Goal: Find specific fact: Find specific fact

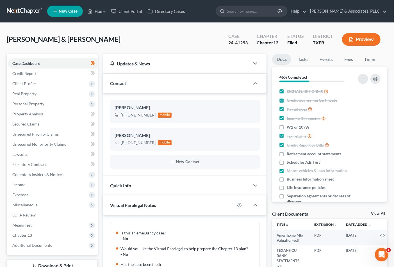
scroll to position [201, 0]
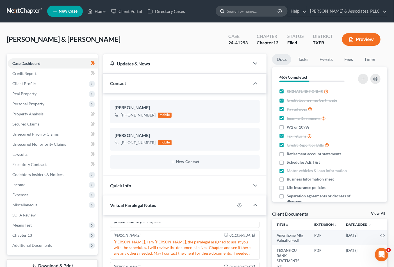
click at [245, 8] on input "search" at bounding box center [252, 11] width 51 height 10
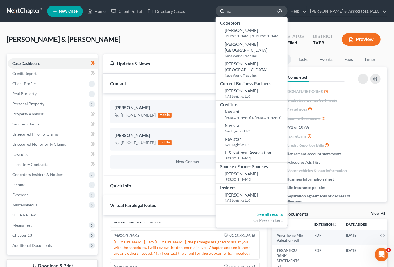
type input "naz"
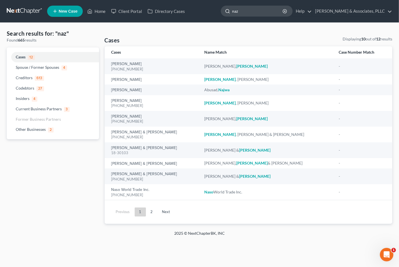
click at [254, 10] on input "naz" at bounding box center [257, 11] width 51 height 10
click at [152, 212] on link "2" at bounding box center [151, 212] width 11 height 9
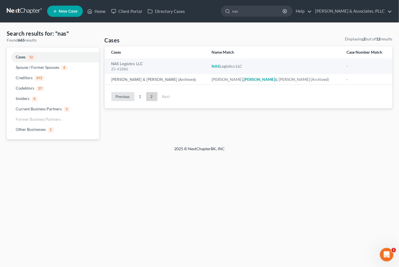
click at [125, 94] on link "Previous" at bounding box center [122, 96] width 23 height 9
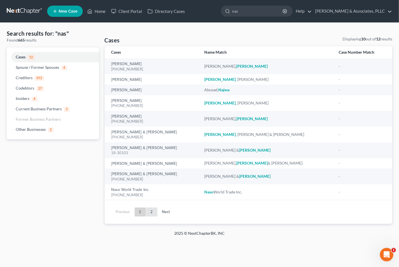
click at [154, 214] on link "2" at bounding box center [151, 212] width 11 height 9
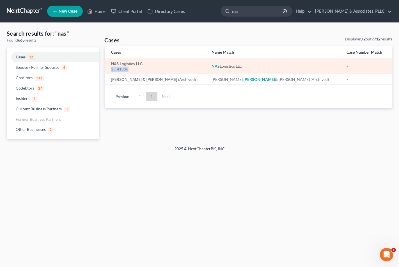
drag, startPoint x: 112, startPoint y: 69, endPoint x: 128, endPoint y: 69, distance: 15.5
click at [128, 69] on td "NAS Logistics LLC 25-41886" at bounding box center [156, 66] width 103 height 16
copy div "25-41886"
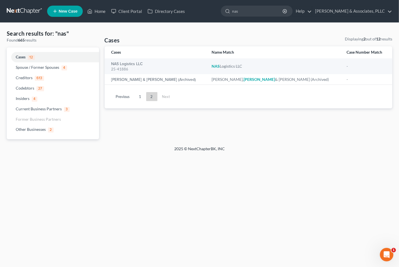
drag, startPoint x: 252, startPoint y: 10, endPoint x: 207, endPoint y: 9, distance: 45.2
click at [207, 9] on ul "New Case Home Client Portal Directory Cases naz - No Result - Codebtors Anabel …" at bounding box center [219, 11] width 345 height 15
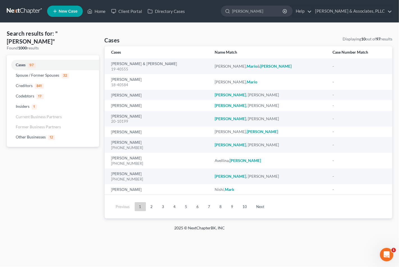
type input "MALONE"
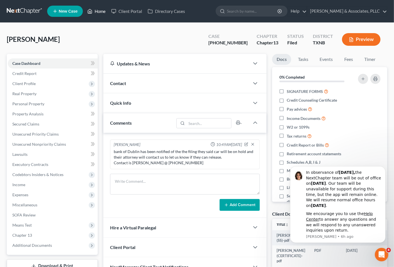
click at [101, 13] on link "Home" at bounding box center [97, 11] width 24 height 10
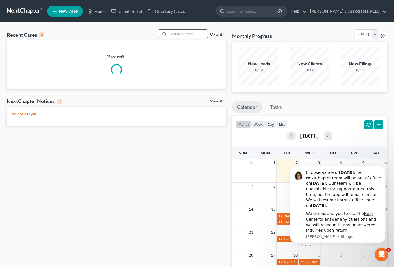
click at [172, 34] on input "search" at bounding box center [187, 34] width 39 height 8
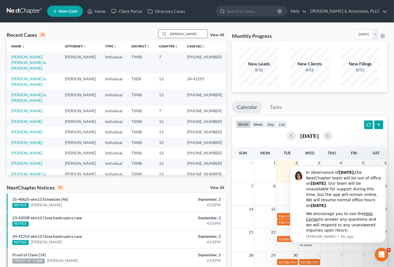
type input "guadalupe"
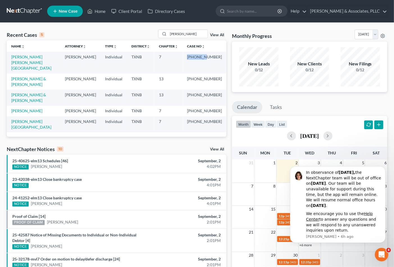
drag, startPoint x: 197, startPoint y: 56, endPoint x: 212, endPoint y: 59, distance: 15.7
click at [212, 59] on td "25-33038-7" at bounding box center [205, 63] width 44 height 22
copy td "25-33038"
click at [162, 146] on div "NextChapter Notices 10 View All" at bounding box center [117, 150] width 220 height 9
